Goal: Task Accomplishment & Management: Manage account settings

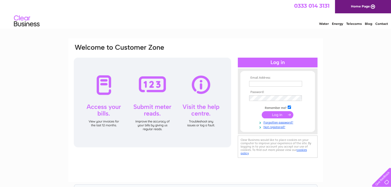
type input "gb.property@yahoo.co.uk"
click at [276, 114] on input "submit" at bounding box center [277, 114] width 32 height 7
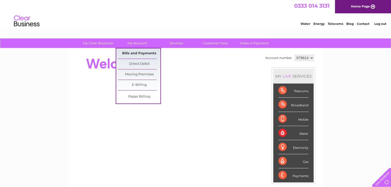
click at [131, 51] on link "Bills and Payments" at bounding box center [139, 54] width 42 height 10
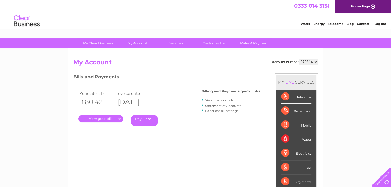
click at [92, 118] on link "." at bounding box center [100, 118] width 45 height 7
